Goal: Download file/media

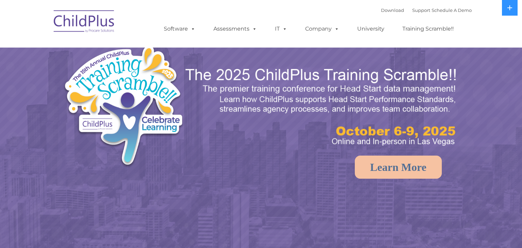
select select "MEDIUM"
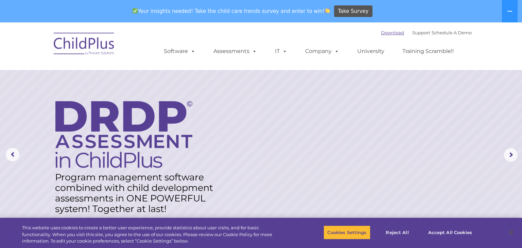
click at [382, 34] on link "Download" at bounding box center [392, 32] width 23 height 5
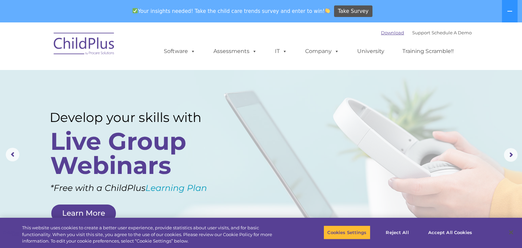
click at [381, 35] on link "Download" at bounding box center [392, 32] width 23 height 5
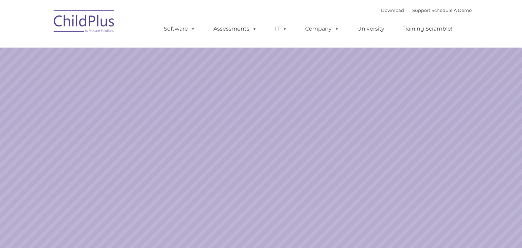
select select "MEDIUM"
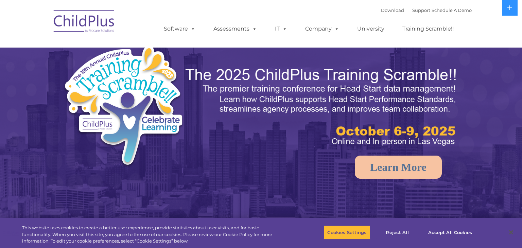
select select "MEDIUM"
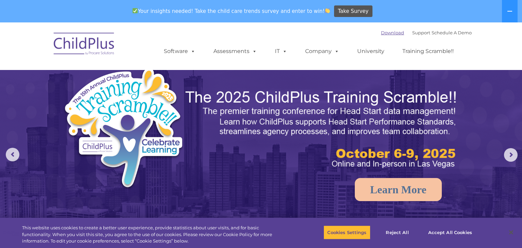
click at [381, 34] on link "Download" at bounding box center [392, 32] width 23 height 5
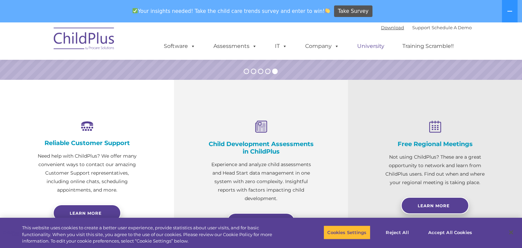
scroll to position [223, 0]
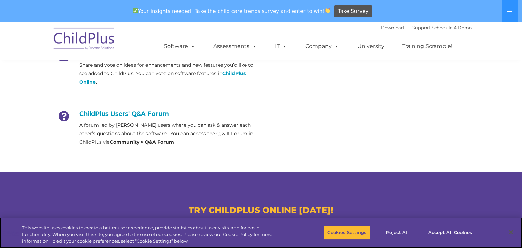
scroll to position [299, 0]
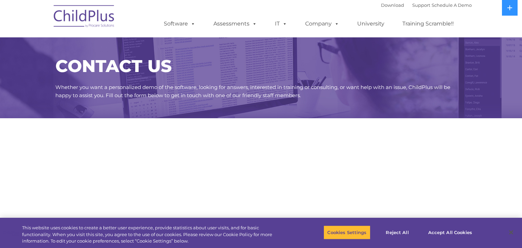
select select "MEDIUM"
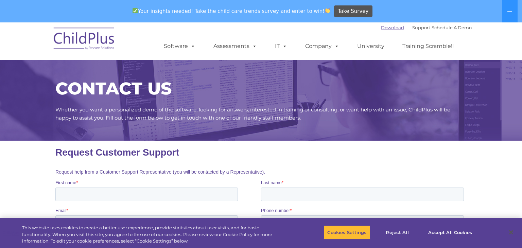
click at [388, 30] on link "Download" at bounding box center [392, 27] width 23 height 5
